Goal: Information Seeking & Learning: Learn about a topic

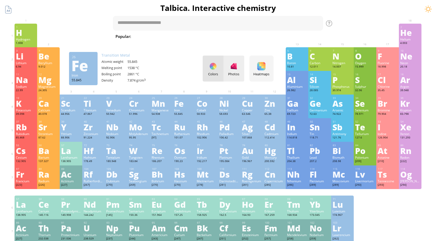
click at [234, 71] on div "Photos" at bounding box center [233, 69] width 21 height 26
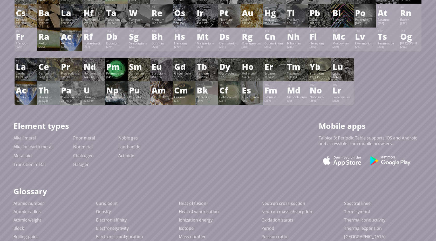
scroll to position [138, 0]
click at [26, 140] on link "Alkali metal" at bounding box center [24, 138] width 22 height 6
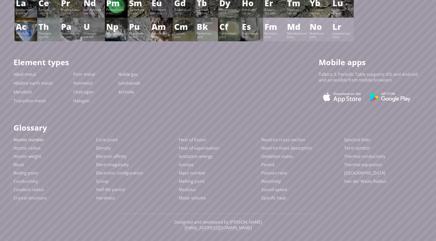
scroll to position [205, 0]
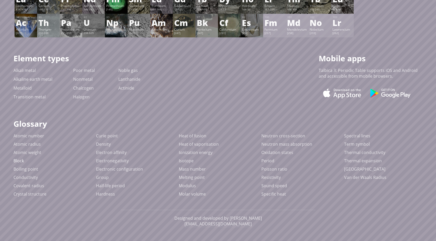
click at [21, 161] on link "Block" at bounding box center [18, 161] width 10 height 6
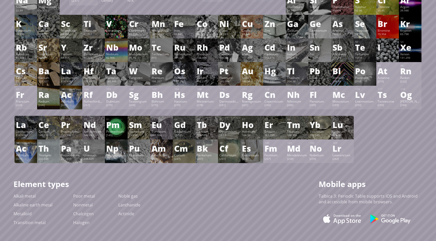
scroll to position [0, 0]
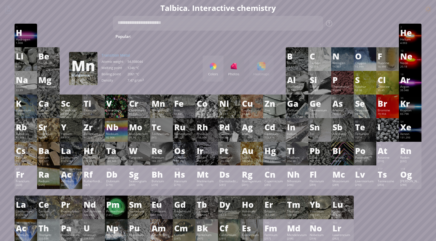
click at [195, 24] on textarea at bounding box center [218, 23] width 210 height 15
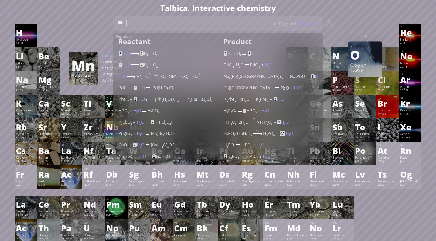
click at [305, 24] on div "Show info" at bounding box center [310, 23] width 26 height 6
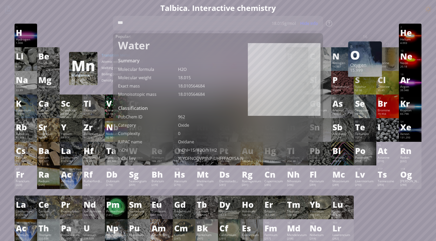
click at [135, 70] on div "Molecular formula" at bounding box center [148, 69] width 60 height 6
click at [191, 27] on textarea "***" at bounding box center [218, 23] width 210 height 15
click at [101, 29] on div at bounding box center [94, 27] width 20 height 4
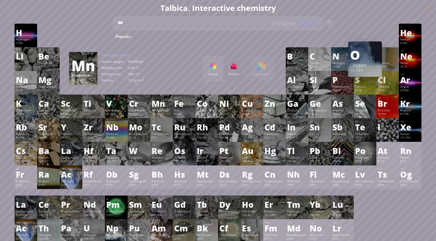
click at [197, 37] on sub "2" at bounding box center [198, 37] width 2 height 3
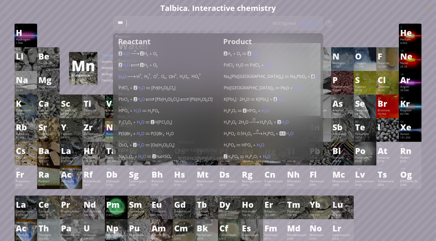
click at [100, 26] on div at bounding box center [94, 27] width 20 height 4
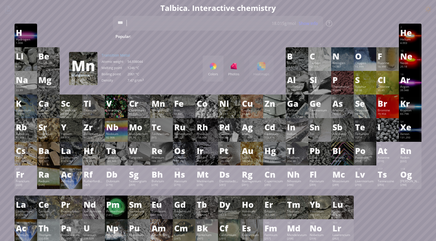
click at [232, 69] on div "Colors Photos" at bounding box center [224, 69] width 42 height 26
click at [233, 70] on div "Colors Photos" at bounding box center [224, 69] width 42 height 26
click at [214, 67] on div at bounding box center [213, 66] width 8 height 8
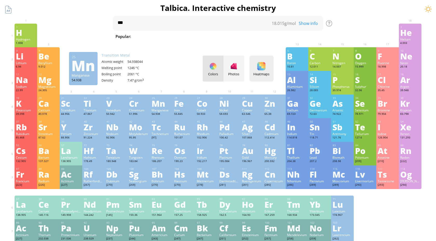
click at [267, 70] on div "Heatmaps Heatmaps Normal mode Melting point Boiling point Density Atomic weight…" at bounding box center [261, 69] width 24 height 26
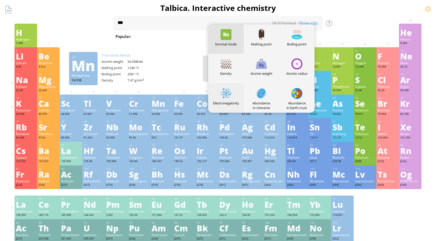
click at [229, 95] on div at bounding box center [226, 93] width 11 height 11
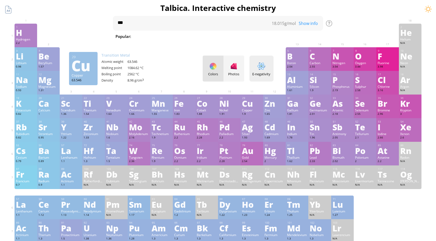
click at [263, 70] on div "E-negativity Heatmaps Normal mode Melting point Boiling point Density Atomic we…" at bounding box center [261, 69] width 24 height 26
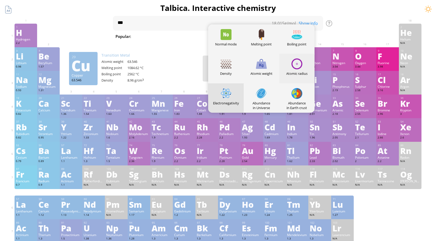
click at [296, 61] on div at bounding box center [296, 63] width 11 height 11
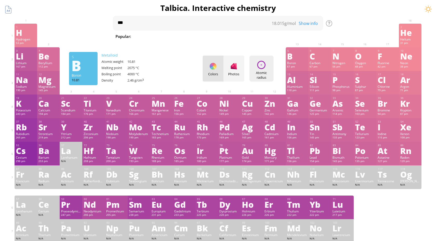
click at [267, 64] on div "Atomic radius Heatmaps Normal mode Melting point Boiling point Density Atomic w…" at bounding box center [261, 69] width 24 height 26
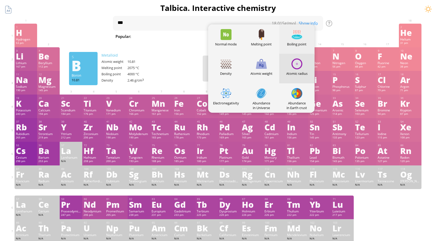
click at [292, 47] on div "Boiling point" at bounding box center [297, 38] width 36 height 29
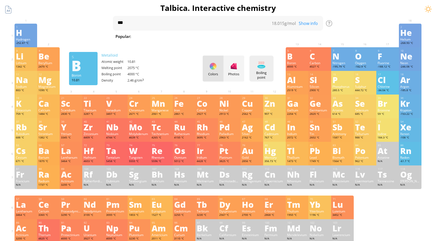
click at [261, 70] on div "Boiling point Heatmaps Normal mode Melting point Boiling point Density Atomic w…" at bounding box center [261, 69] width 24 height 26
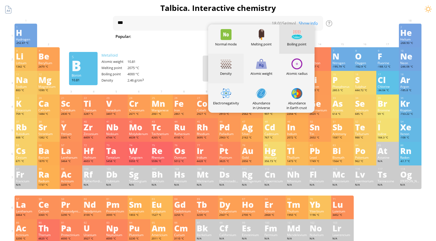
click at [226, 63] on div at bounding box center [226, 63] width 11 height 11
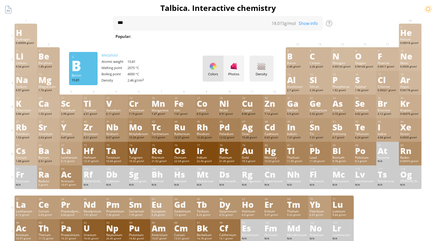
click at [264, 72] on div "Density" at bounding box center [262, 74] width 22 height 5
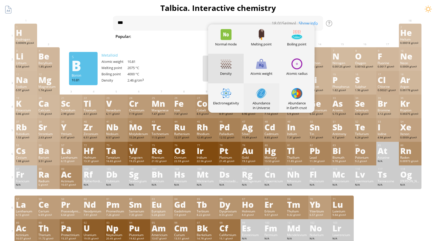
click at [263, 106] on div "Abundance in Universe" at bounding box center [262, 105] width 36 height 9
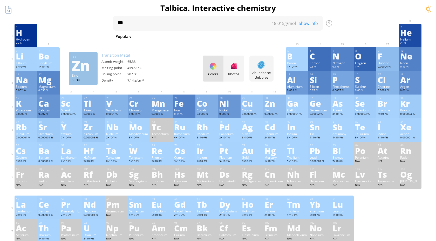
click at [373, 37] on sub "5" at bounding box center [374, 37] width 2 height 3
type textarea "******"
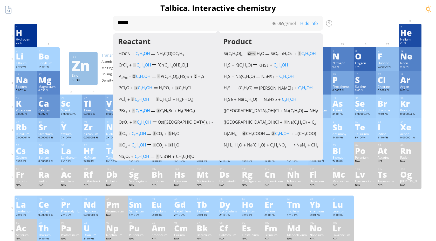
click at [93, 31] on div at bounding box center [93, 28] width 23 height 8
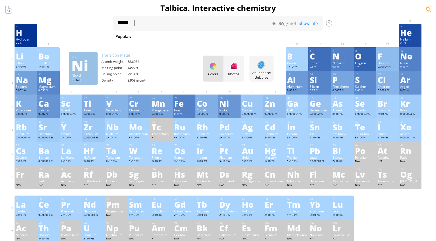
click at [212, 68] on div "Colors Photos" at bounding box center [224, 69] width 42 height 26
click at [231, 67] on div at bounding box center [234, 66] width 8 height 8
click at [231, 67] on div "Colors Photos" at bounding box center [224, 69] width 42 height 26
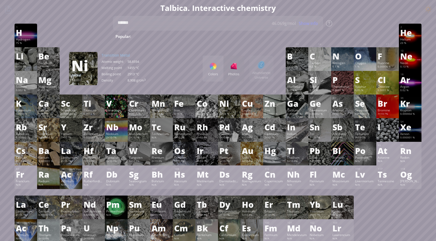
click at [313, 22] on div "Show info" at bounding box center [310, 23] width 26 height 6
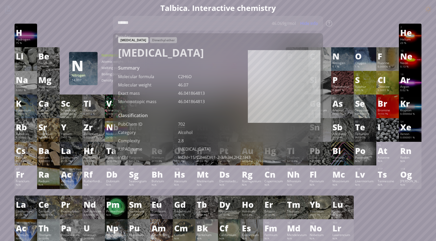
click at [309, 23] on div "Hide info" at bounding box center [310, 23] width 26 height 6
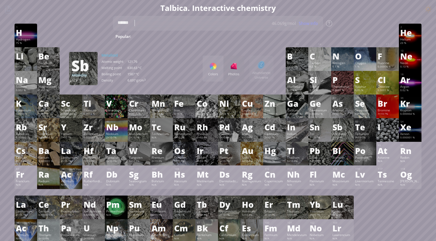
click at [340, 134] on div "Antimony" at bounding box center [342, 134] width 20 height 4
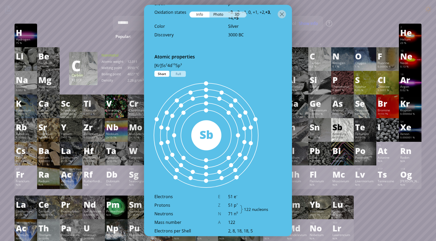
scroll to position [256, 0]
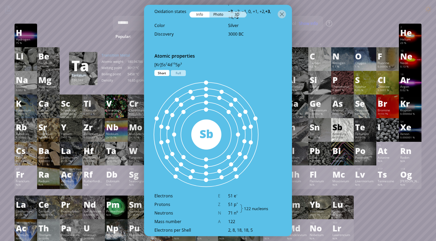
click at [109, 150] on div "Ta" at bounding box center [116, 150] width 20 height 8
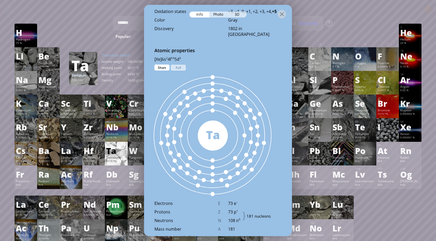
scroll to position [250, 0]
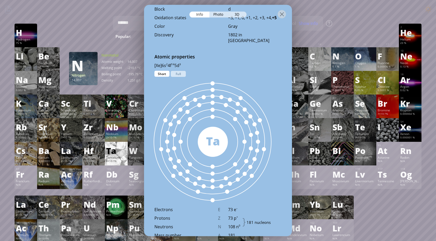
click at [348, 35] on div "1 H Hydrogen 75 % −1, +1 −1, +1 -259.14 °C -252.87 °C 0.0899 g/l 1s 1 2 He Heli…" at bounding box center [218, 36] width 407 height 24
click at [365, 16] on div "Summary Molecular formula Molecular weight Exact mass Monoisotopic mass Classif…" at bounding box center [218, 220] width 420 height 440
click at [283, 14] on div at bounding box center [282, 14] width 8 height 8
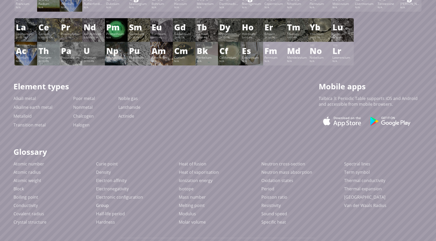
scroll to position [187, 0]
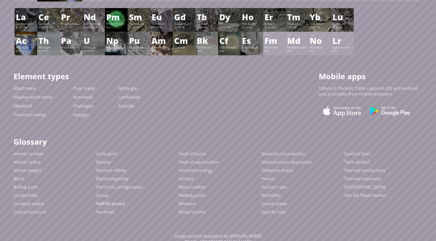
click at [110, 204] on link "Half-life period" at bounding box center [110, 204] width 29 height 6
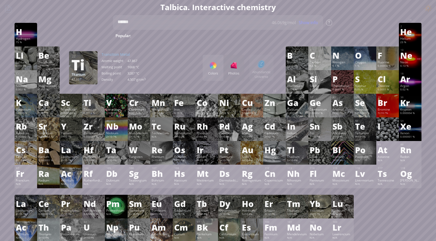
scroll to position [1, 0]
